Goal: Information Seeking & Learning: Check status

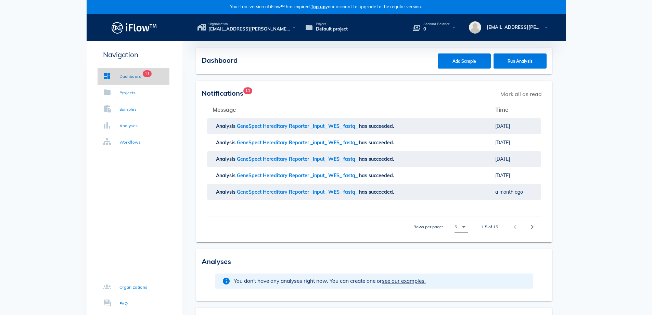
click at [121, 76] on div "Dashboard" at bounding box center [131, 76] width 22 height 7
click at [132, 92] on div "Projects" at bounding box center [128, 92] width 16 height 7
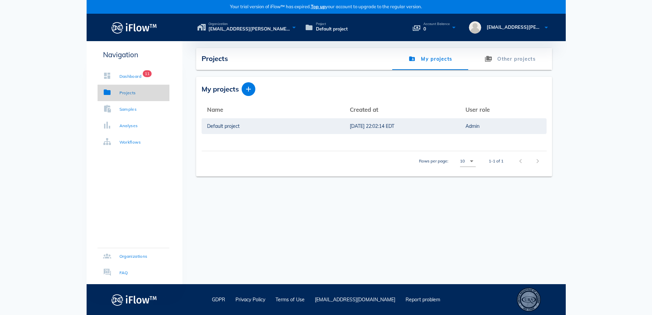
click at [138, 96] on link "Projects" at bounding box center [134, 93] width 72 height 16
click at [238, 28] on span "[EMAIL_ADDRESS][PERSON_NAME][DOMAIN_NAME]'s organization" at bounding box center [250, 29] width 82 height 7
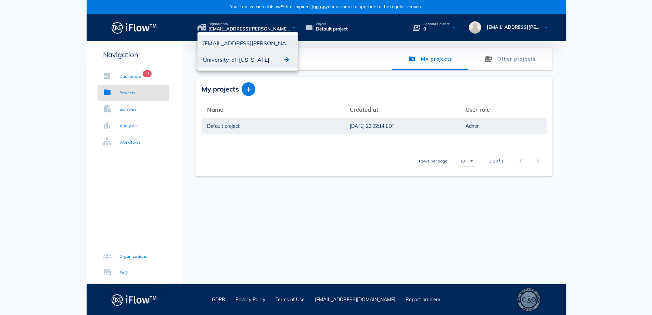
click at [247, 61] on div "University_of_[US_STATE]" at bounding box center [242, 59] width 79 height 11
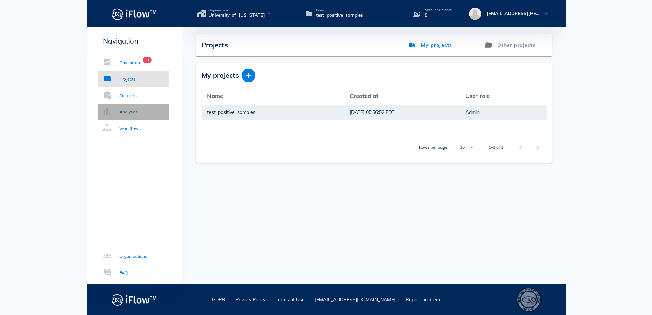
click at [134, 111] on div "Analyses" at bounding box center [129, 112] width 18 height 7
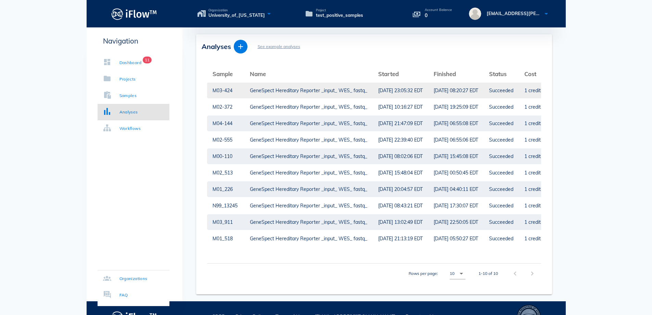
click at [350, 93] on div "GeneSpect Hereditary Reporter _input_ WES_ fastq_" at bounding box center [308, 91] width 117 height 16
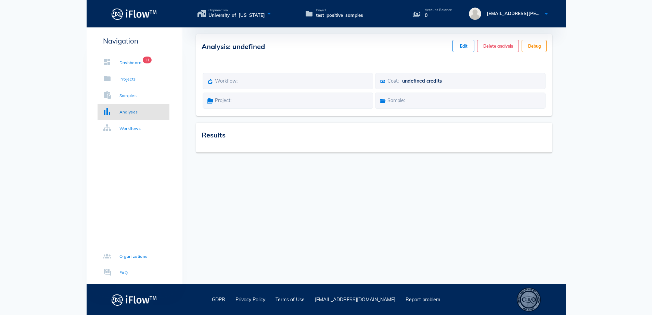
click at [350, 93] on div "Project:" at bounding box center [288, 100] width 171 height 16
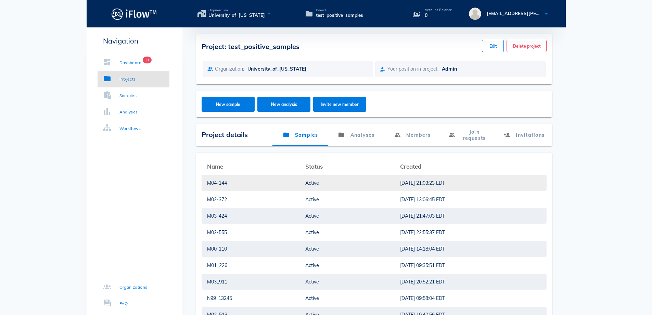
click at [224, 183] on div "M04-144" at bounding box center [251, 183] width 88 height 16
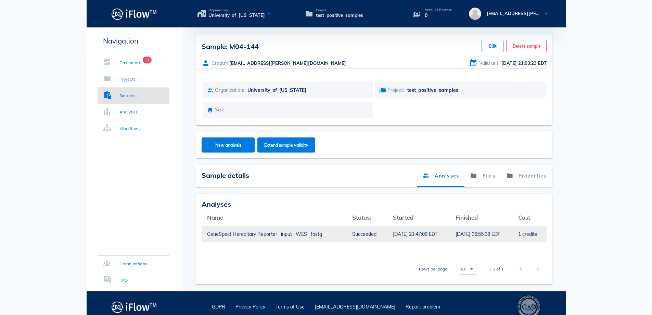
click at [419, 232] on div "[DATE] 21:47:09 EDT" at bounding box center [419, 234] width 52 height 16
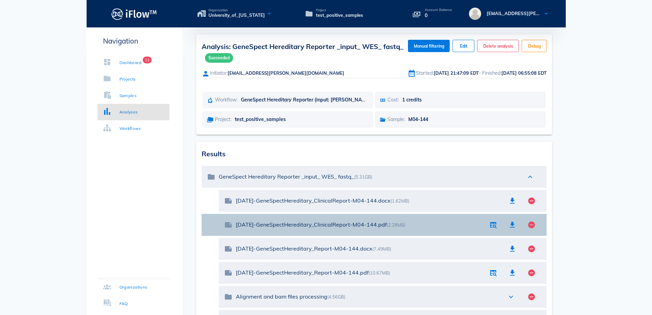
click at [360, 227] on div "[DATE]-GeneSpectHereditary_ClinicalReport-M04-144.pdf (2.28MB)" at bounding box center [360, 224] width 248 height 7
click at [488, 223] on span "button" at bounding box center [493, 225] width 15 height 8
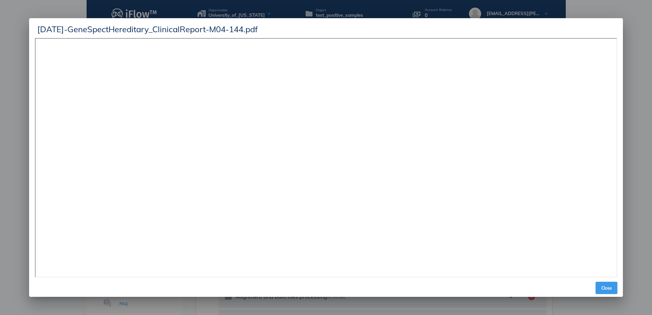
click at [607, 290] on span "Close" at bounding box center [607, 287] width 16 height 5
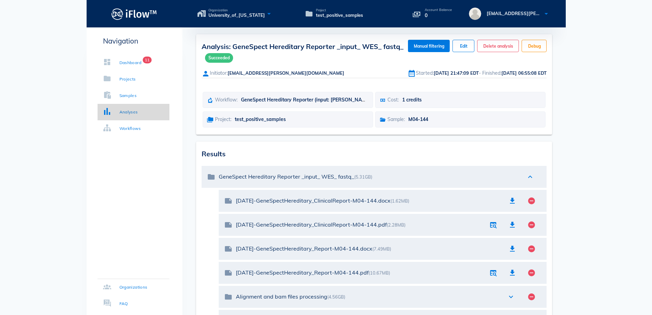
click at [123, 114] on div "Analyses" at bounding box center [129, 112] width 18 height 7
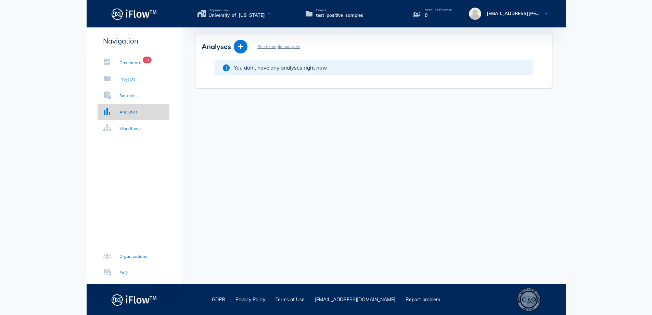
click at [120, 114] on div "Analyses" at bounding box center [129, 112] width 18 height 7
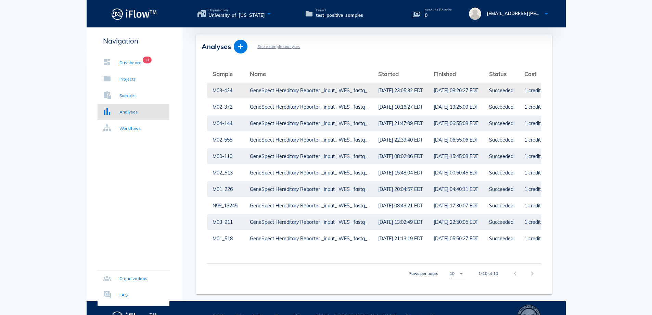
click at [232, 88] on div "M03-424" at bounding box center [226, 91] width 26 height 16
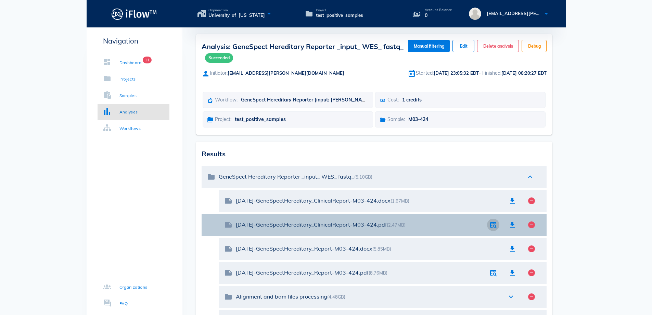
click at [494, 226] on icon "button" at bounding box center [493, 225] width 8 height 8
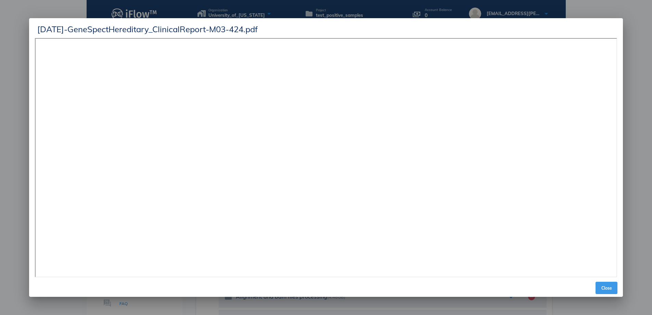
click at [607, 287] on span "Close" at bounding box center [607, 287] width 16 height 5
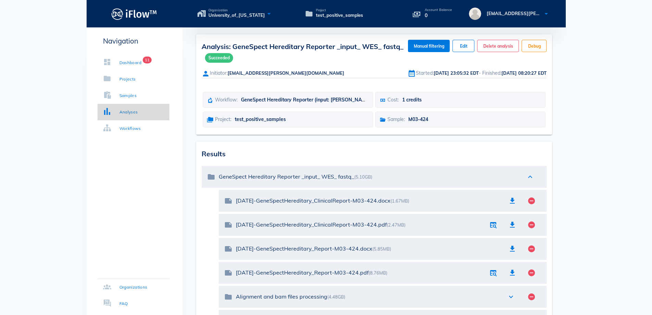
click at [123, 116] on link "Analyses" at bounding box center [134, 112] width 72 height 16
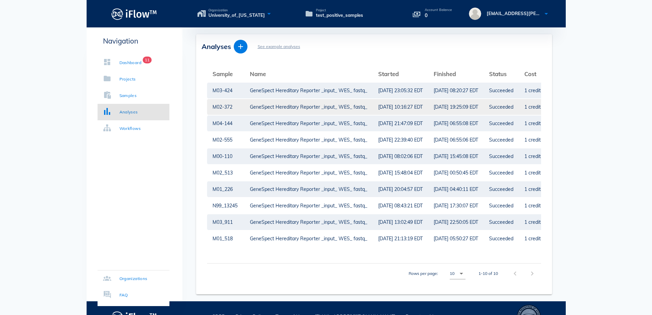
click at [227, 109] on div "M02-372" at bounding box center [226, 107] width 26 height 16
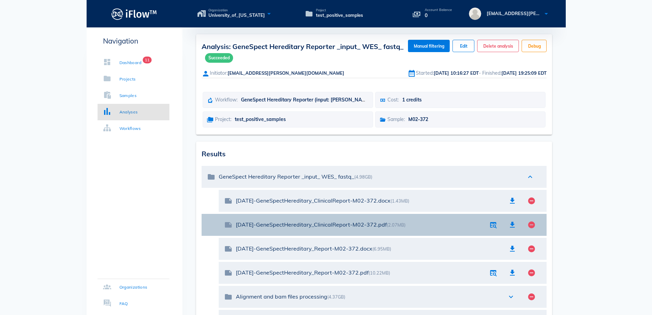
click at [489, 232] on div "note [DATE]-GeneSpectHereditary_ClinicalReport-M02-372.pdf (2.07MB) remove_circ…" at bounding box center [383, 225] width 328 height 22
click at [490, 223] on icon "button" at bounding box center [493, 225] width 8 height 8
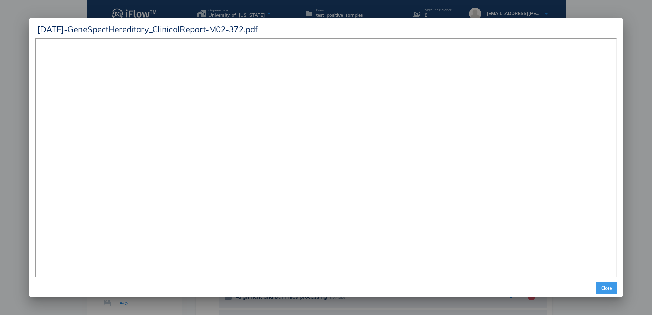
click at [604, 286] on span "Close" at bounding box center [607, 287] width 16 height 5
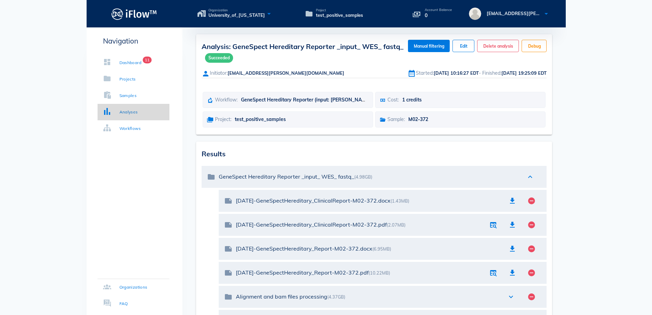
click at [126, 110] on div "Analyses" at bounding box center [129, 112] width 18 height 7
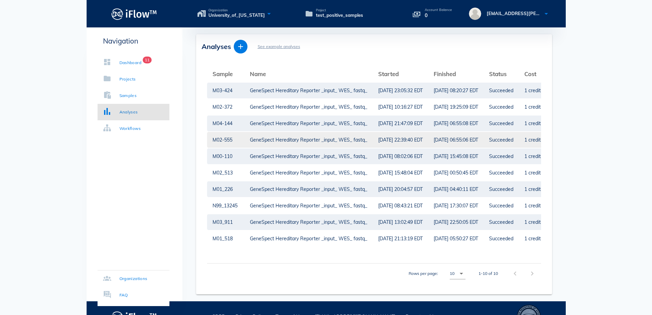
click at [247, 144] on td "GeneSpect Hereditary Reporter _input_ WES_ fastq_" at bounding box center [309, 140] width 128 height 16
click at [352, 142] on div "GeneSpect Hereditary Reporter _input_ WES_ fastq_" at bounding box center [308, 140] width 117 height 16
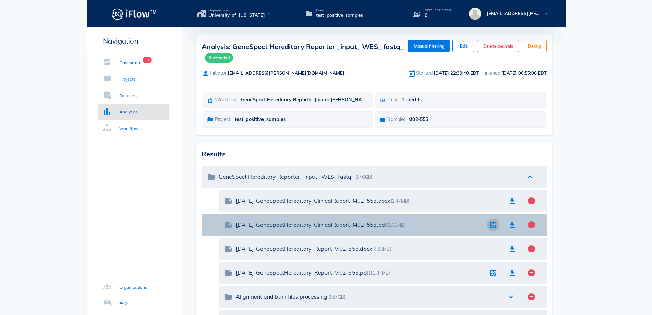
click at [488, 226] on span "button" at bounding box center [493, 225] width 15 height 8
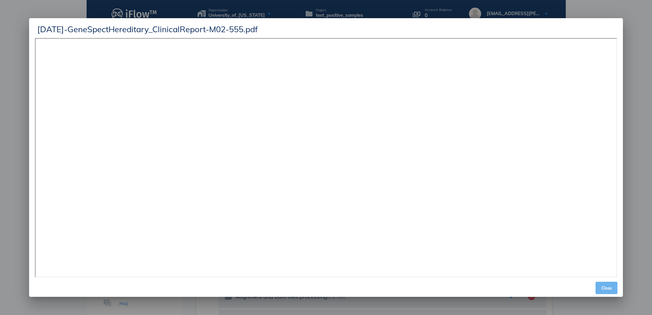
click at [610, 288] on span "Close" at bounding box center [607, 287] width 16 height 5
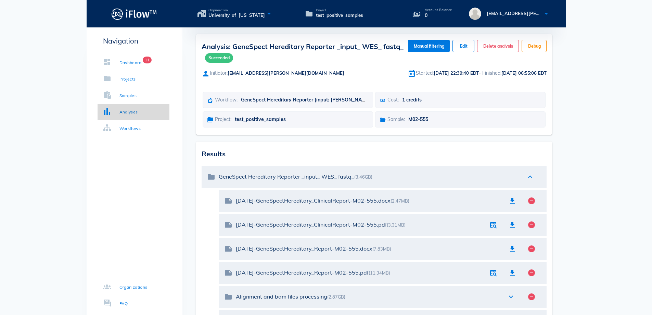
click at [120, 113] on div "Analyses" at bounding box center [129, 112] width 18 height 7
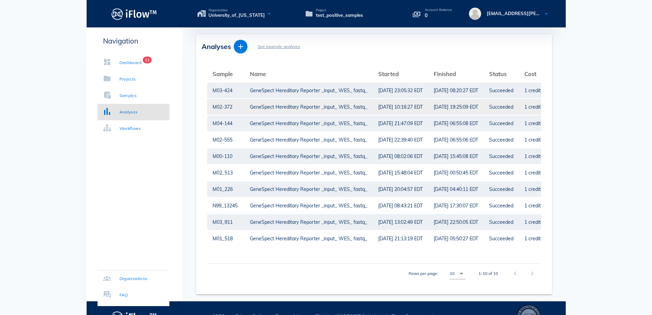
click at [222, 107] on div "M02-372" at bounding box center [226, 107] width 26 height 16
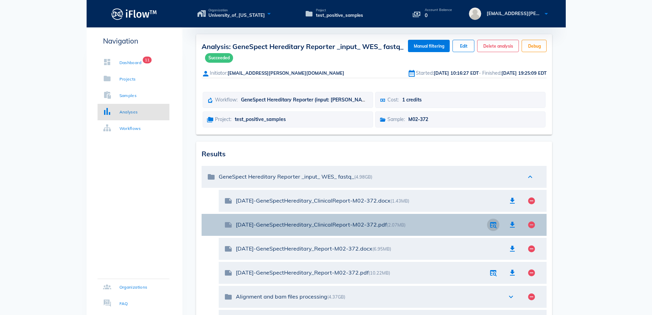
click at [491, 228] on icon "button" at bounding box center [493, 225] width 8 height 8
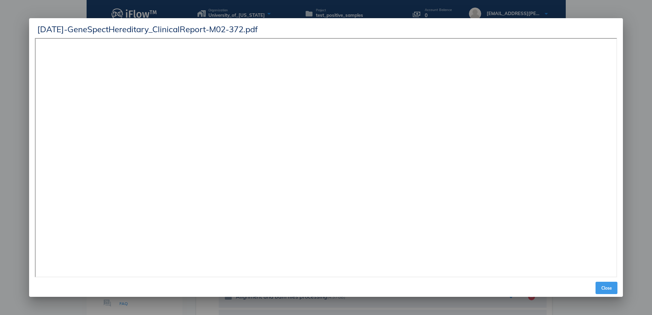
click at [603, 283] on button "Close" at bounding box center [607, 288] width 22 height 12
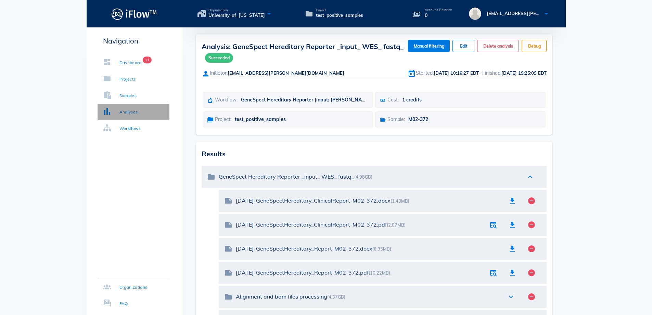
click at [116, 116] on link "Analyses" at bounding box center [134, 112] width 72 height 16
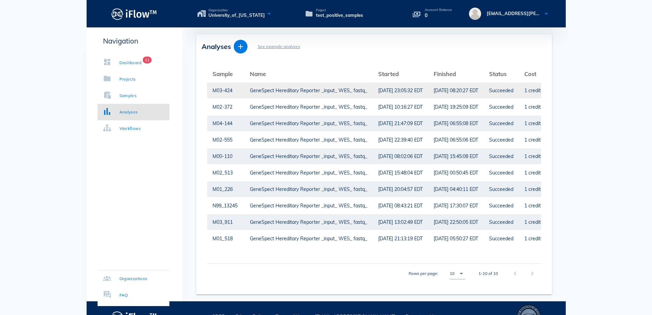
click at [234, 93] on div "M03-424" at bounding box center [226, 91] width 26 height 16
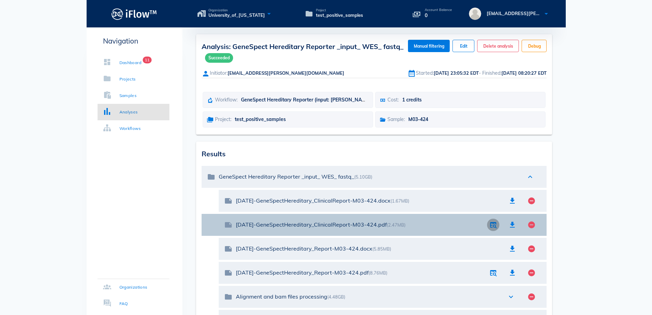
click at [493, 226] on icon "button" at bounding box center [493, 225] width 8 height 8
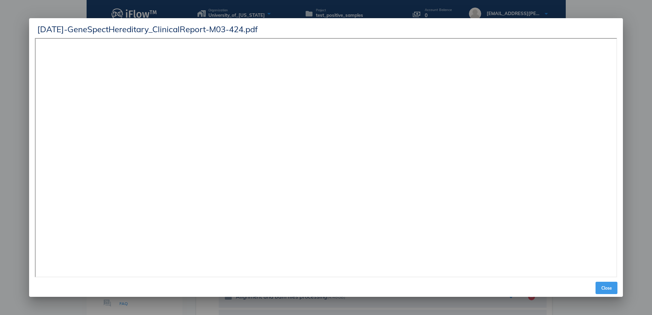
click at [615, 288] on span "Close" at bounding box center [607, 287] width 16 height 5
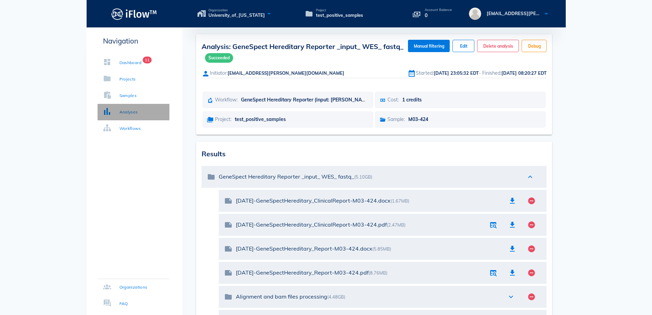
click at [122, 113] on div "Analyses" at bounding box center [129, 112] width 18 height 7
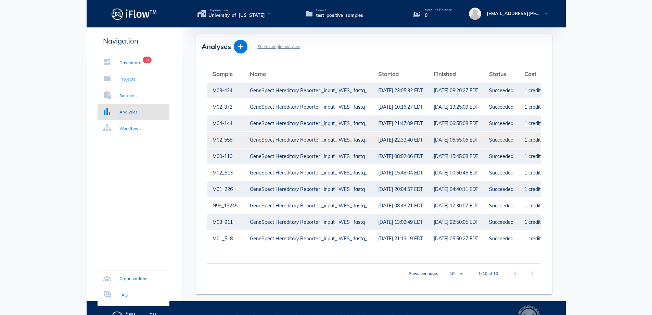
click at [221, 141] on div "M02-555" at bounding box center [226, 140] width 26 height 16
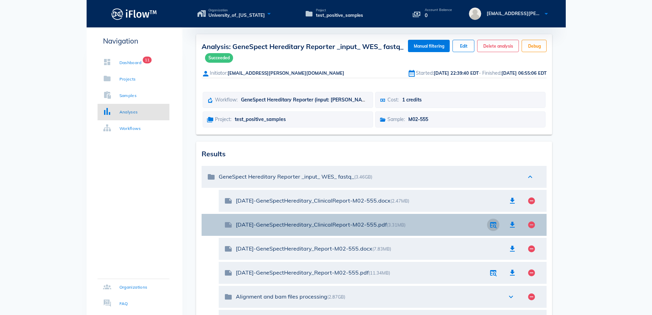
click at [493, 225] on icon "button" at bounding box center [493, 225] width 8 height 8
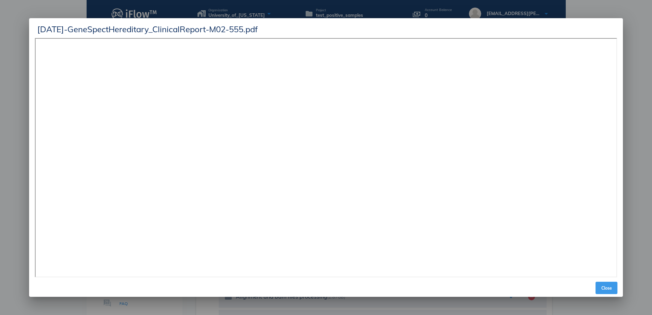
click at [613, 286] on span "Close" at bounding box center [607, 287] width 16 height 5
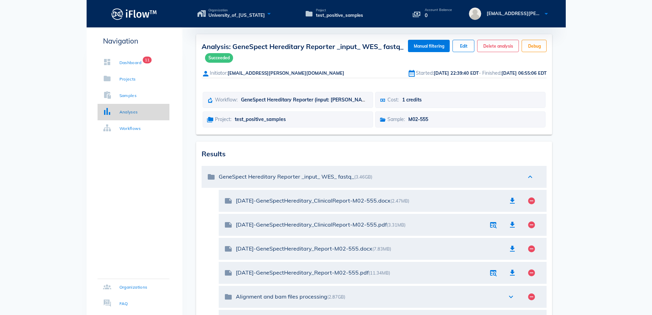
click at [129, 110] on div "Analyses" at bounding box center [129, 112] width 18 height 7
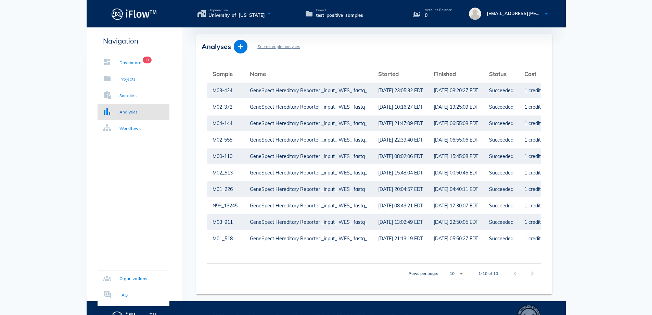
click at [232, 158] on div "M00-110" at bounding box center [226, 156] width 26 height 16
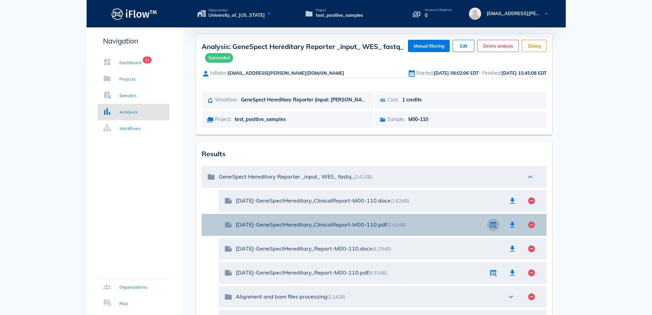
click at [492, 227] on icon "button" at bounding box center [493, 225] width 8 height 8
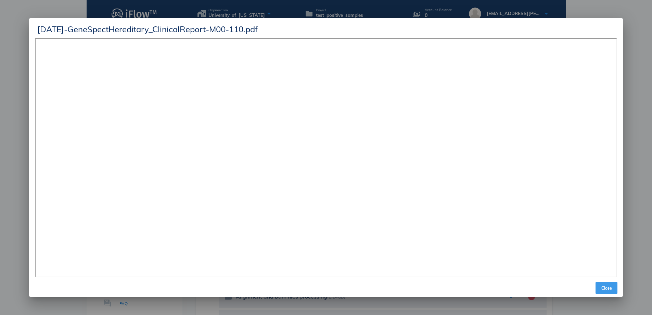
click at [608, 290] on span "Close" at bounding box center [607, 287] width 16 height 5
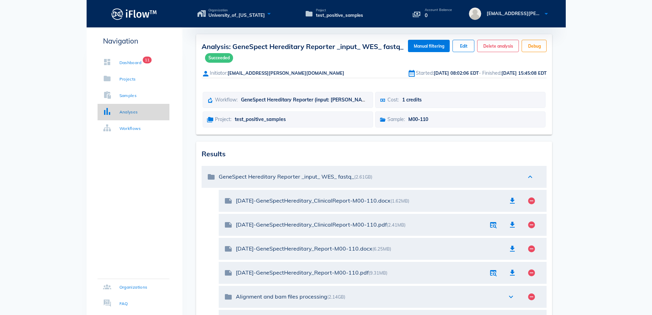
click at [121, 113] on div "Analyses" at bounding box center [129, 112] width 18 height 7
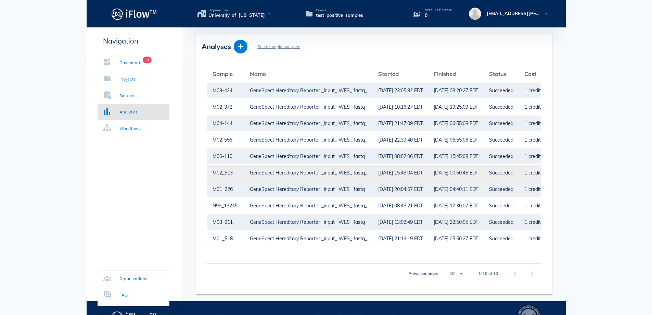
click at [254, 173] on div "GeneSpect Hereditary Reporter _input_ WES_ fastq_" at bounding box center [308, 173] width 117 height 16
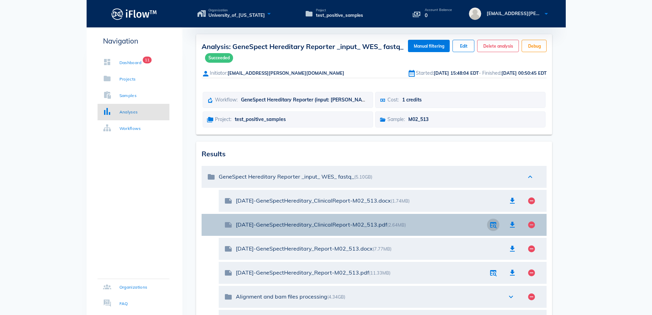
click at [490, 227] on icon "button" at bounding box center [493, 225] width 8 height 8
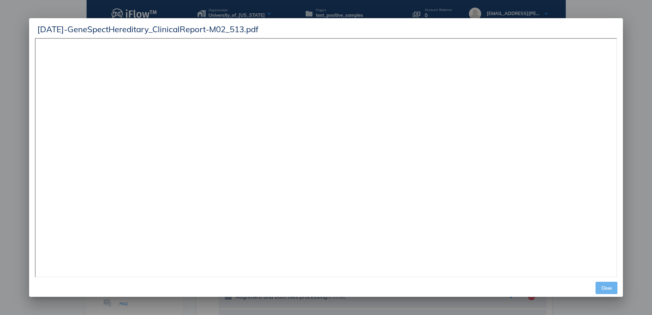
click at [607, 284] on button "Close" at bounding box center [607, 288] width 22 height 12
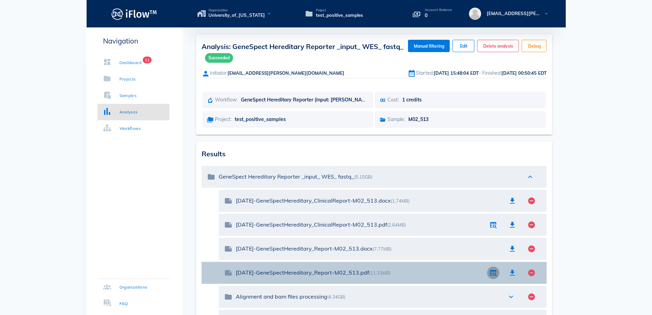
click at [495, 274] on icon "button" at bounding box center [493, 272] width 8 height 8
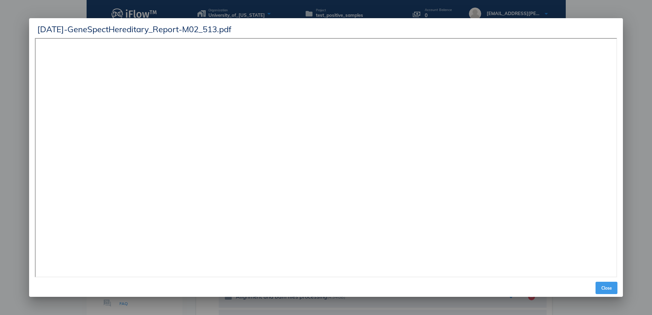
click at [613, 288] on span "Close" at bounding box center [607, 287] width 16 height 5
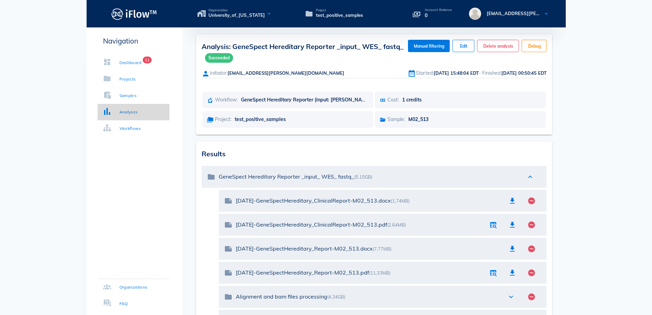
click at [104, 113] on icon at bounding box center [107, 111] width 8 height 8
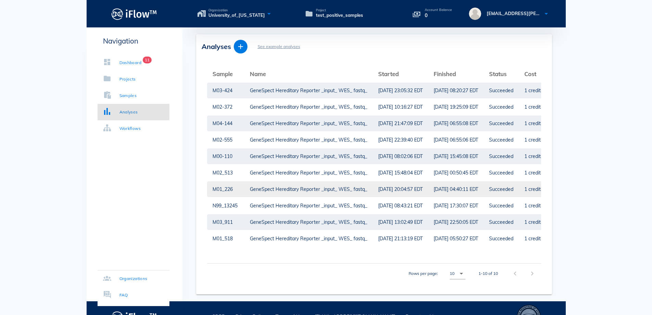
click at [243, 193] on td "M01_226" at bounding box center [225, 189] width 37 height 16
click at [289, 190] on div "GeneSpect Hereditary Reporter _input_ WES_ fastq_" at bounding box center [308, 189] width 117 height 16
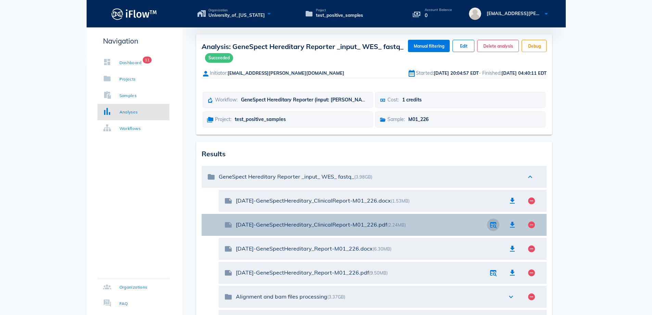
click at [496, 225] on icon "button" at bounding box center [493, 225] width 8 height 8
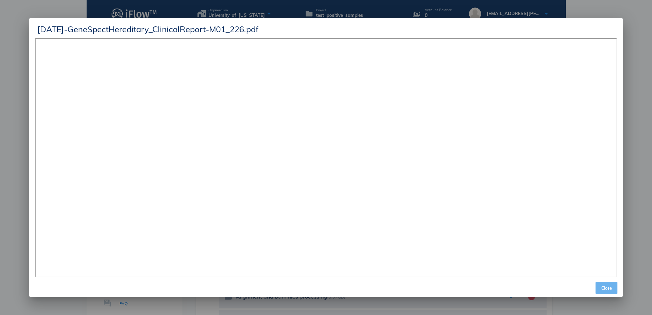
click at [613, 287] on span "Close" at bounding box center [607, 287] width 16 height 5
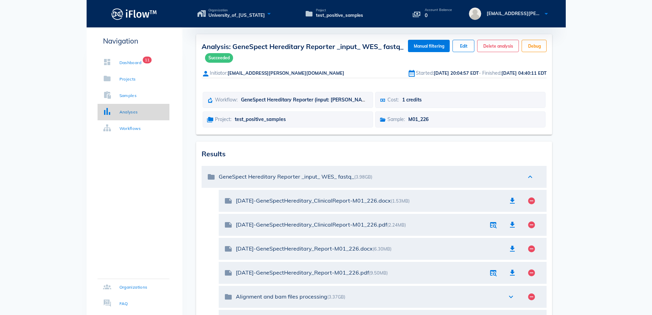
click at [114, 115] on div "Analyses" at bounding box center [120, 112] width 35 height 7
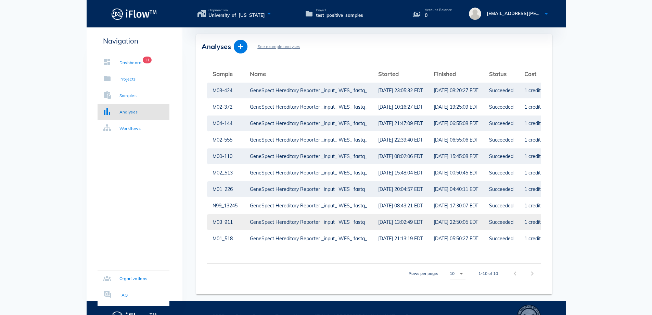
click at [245, 219] on td "GeneSpect Hereditary Reporter _input_ WES_ fastq_" at bounding box center [309, 222] width 128 height 16
click at [308, 224] on div "GeneSpect Hereditary Reporter _input_ WES_ fastq_" at bounding box center [308, 222] width 117 height 16
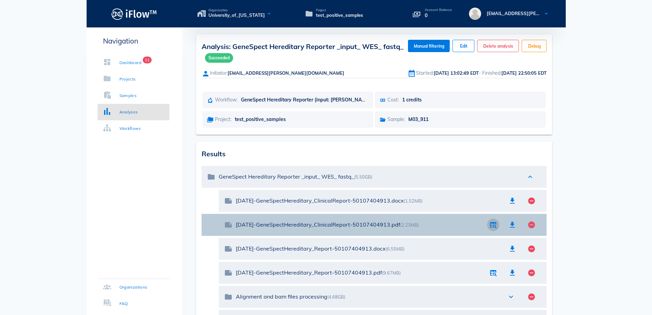
click at [492, 222] on icon "button" at bounding box center [493, 225] width 8 height 8
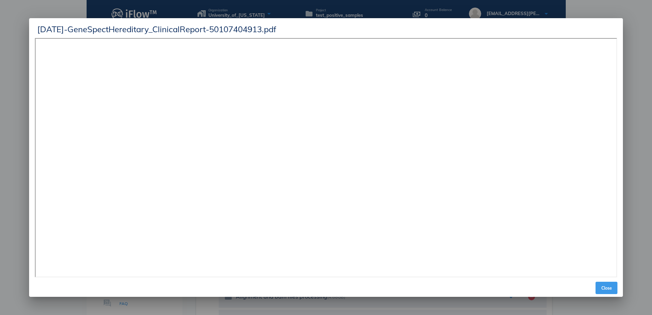
click at [610, 292] on button "Close" at bounding box center [607, 288] width 22 height 12
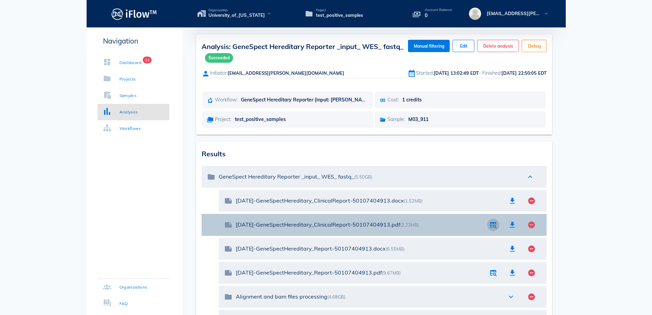
click at [494, 224] on icon "button" at bounding box center [493, 225] width 8 height 8
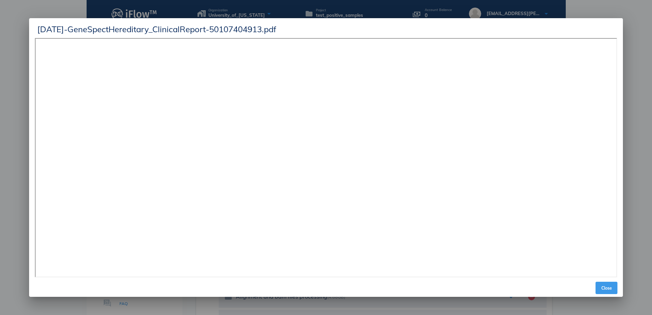
click at [616, 292] on button "Close" at bounding box center [607, 288] width 22 height 12
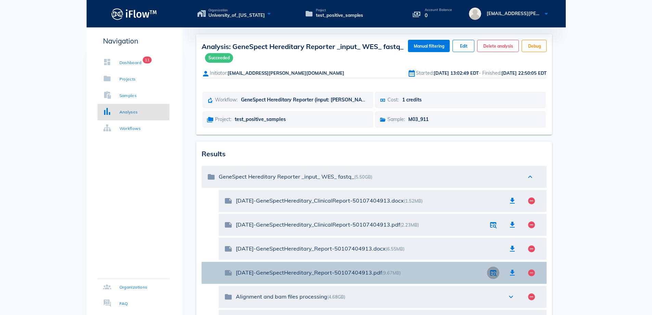
click at [495, 272] on icon "button" at bounding box center [493, 272] width 8 height 8
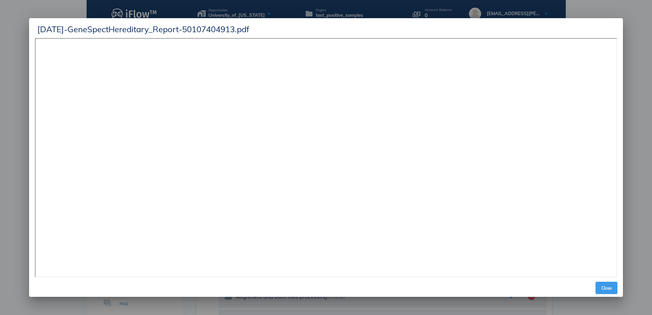
click at [603, 285] on span "Close" at bounding box center [607, 287] width 16 height 5
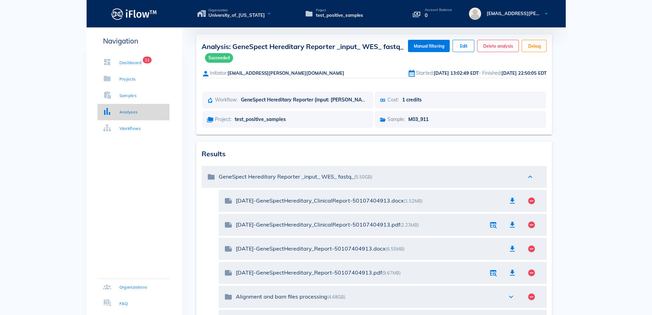
click at [126, 113] on div "Analyses" at bounding box center [129, 112] width 18 height 7
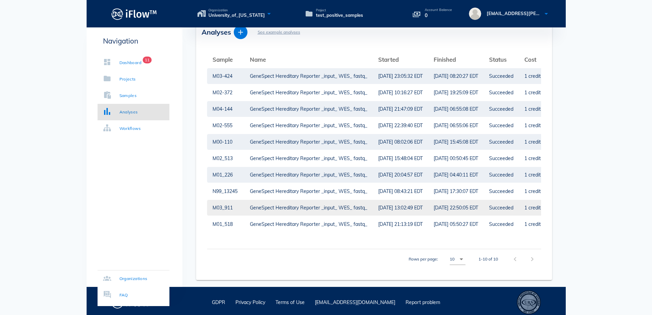
scroll to position [22, 0]
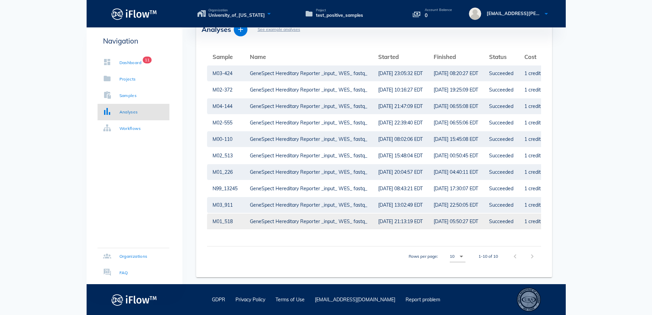
click at [279, 214] on div "GeneSpect Hereditary Reporter _input_ WES_ fastq_" at bounding box center [308, 221] width 117 height 16
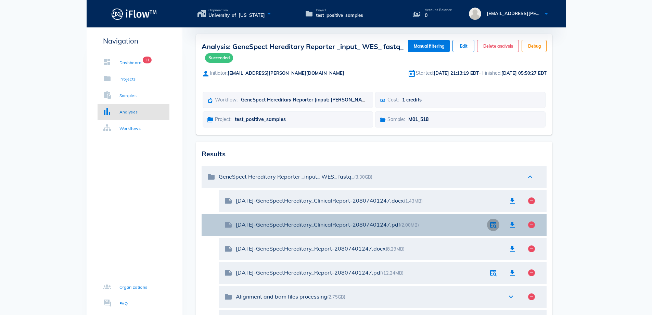
click at [491, 224] on icon "button" at bounding box center [493, 225] width 8 height 8
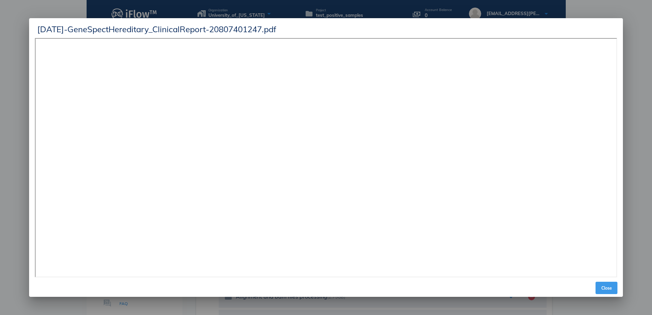
click at [615, 285] on span "Close" at bounding box center [607, 287] width 16 height 5
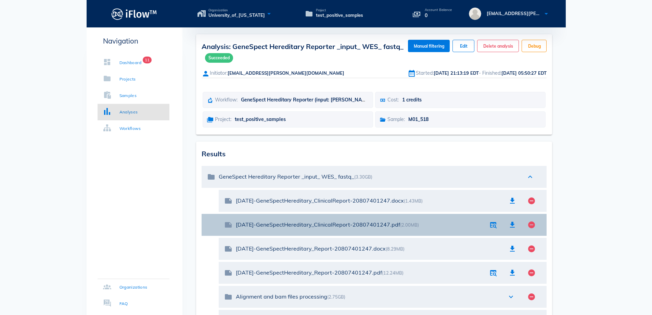
click at [503, 223] on div "note [DATE]-GeneSpectHereditary_ClinicalReport-20807401247.pdf (2.00MB) remove_…" at bounding box center [383, 225] width 328 height 22
click at [493, 225] on icon "button" at bounding box center [493, 225] width 8 height 8
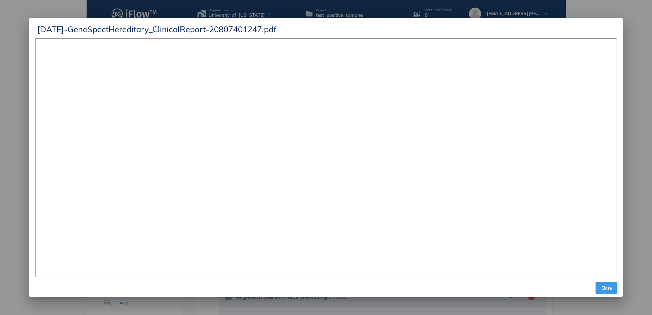
click at [611, 286] on span "Close" at bounding box center [607, 287] width 16 height 5
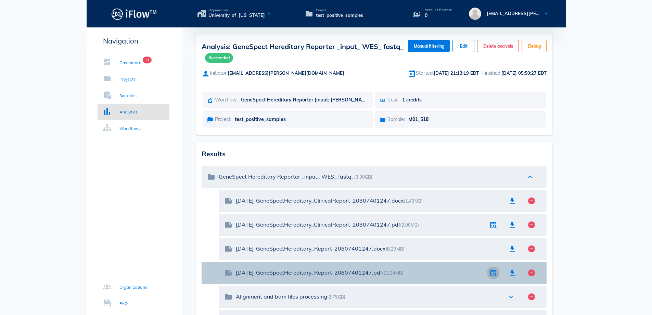
click at [494, 272] on icon "button" at bounding box center [493, 272] width 8 height 8
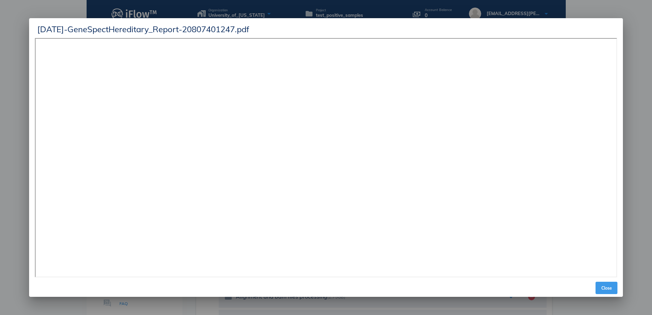
click at [611, 286] on span "Close" at bounding box center [607, 287] width 16 height 5
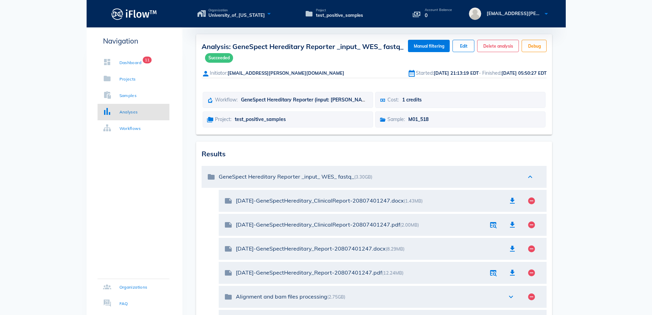
click at [139, 226] on div "Navigation Dashboard 11 Projects Samples Analyses Workflows Organizations FAQ" at bounding box center [135, 234] width 96 height 414
click at [128, 110] on div "Analyses" at bounding box center [129, 112] width 18 height 7
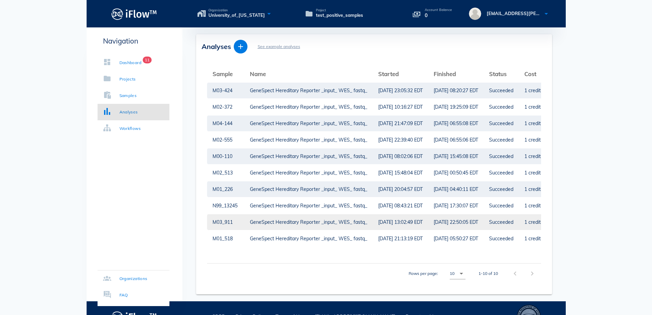
click at [278, 222] on div "GeneSpect Hereditary Reporter _input_ WES_ fastq_" at bounding box center [308, 222] width 117 height 16
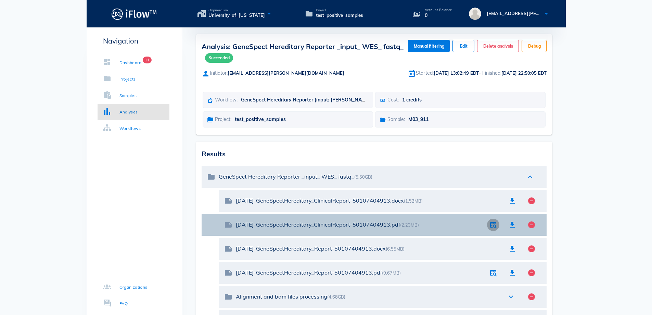
click at [490, 223] on icon "button" at bounding box center [493, 225] width 8 height 8
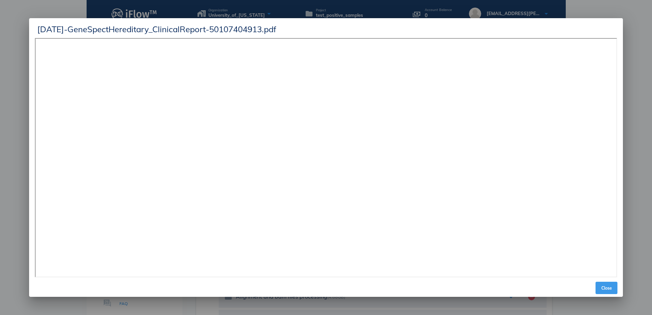
click at [603, 282] on button "Close" at bounding box center [607, 288] width 22 height 12
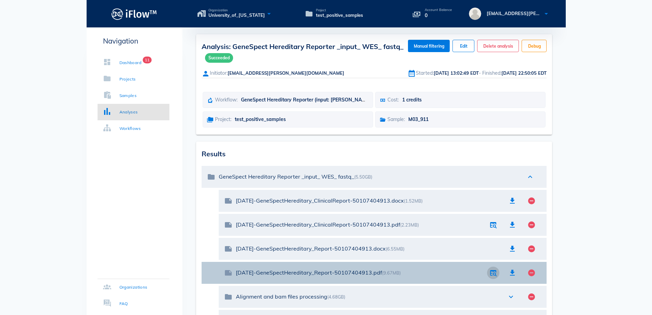
click at [496, 274] on icon "button" at bounding box center [493, 272] width 8 height 8
